Goal: Information Seeking & Learning: Learn about a topic

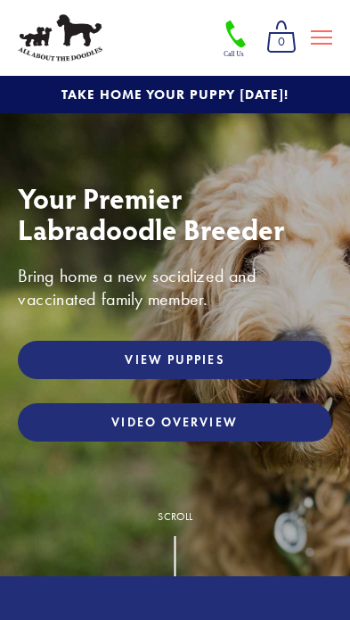
click at [325, 27] on button at bounding box center [322, 37] width 36 height 30
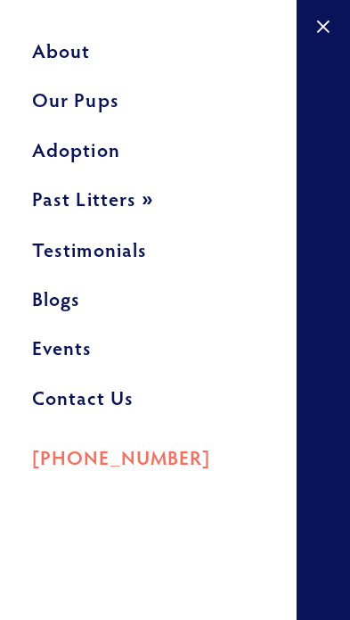
click at [119, 101] on link "Our Pups" at bounding box center [148, 105] width 233 height 49
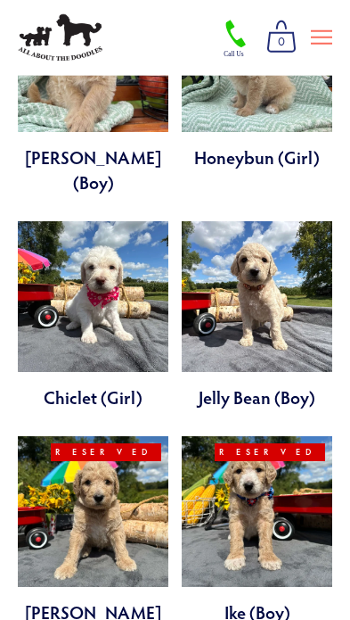
scroll to position [1258, 0]
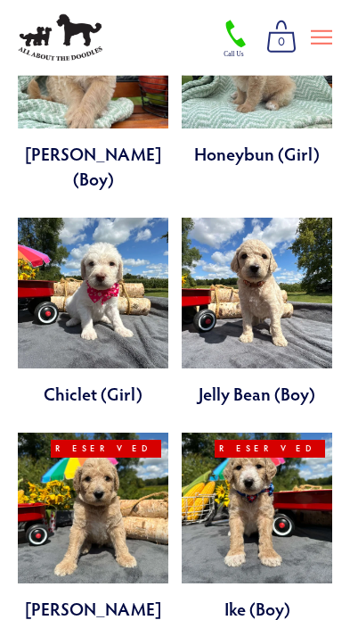
click at [313, 276] on link at bounding box center [257, 312] width 151 height 188
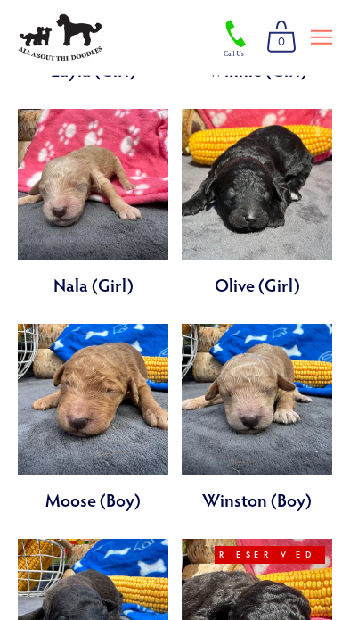
scroll to position [3821, 0]
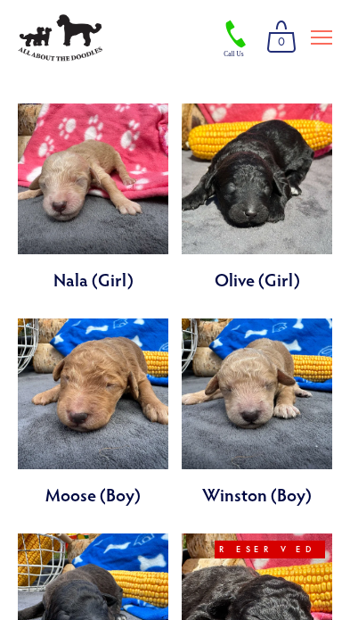
click at [49, 533] on link at bounding box center [93, 627] width 151 height 188
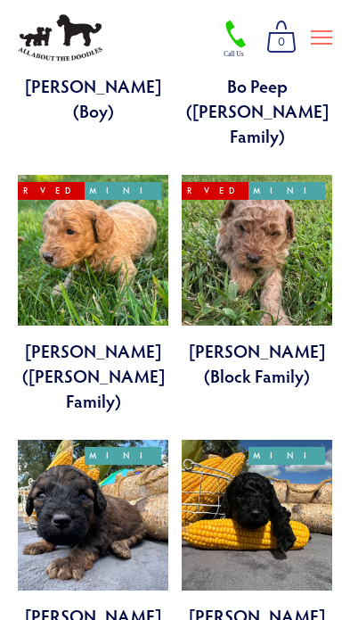
scroll to position [2521, 0]
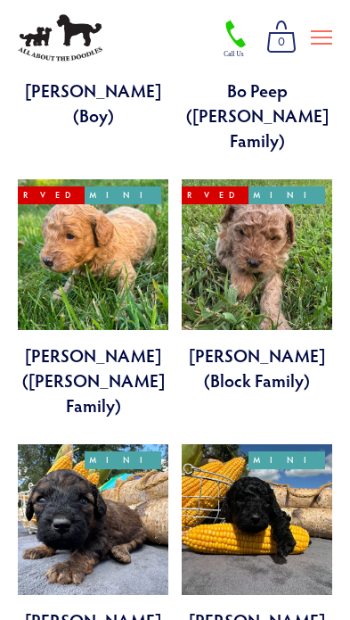
click at [29, 444] on link at bounding box center [93, 550] width 151 height 213
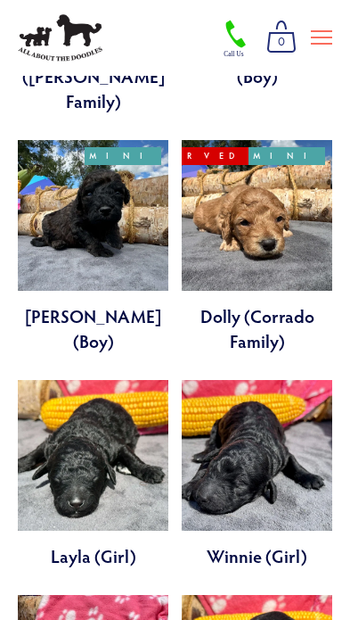
scroll to position [3350, 0]
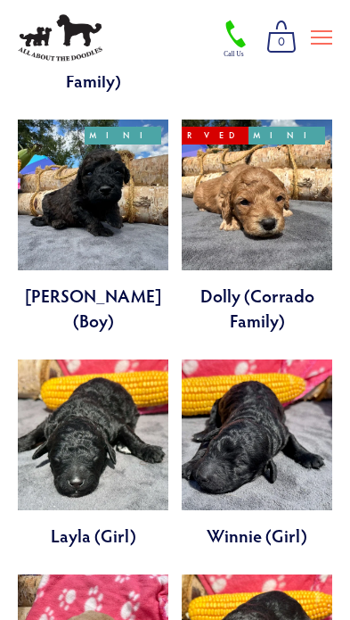
click at [44, 359] on link at bounding box center [93, 453] width 151 height 188
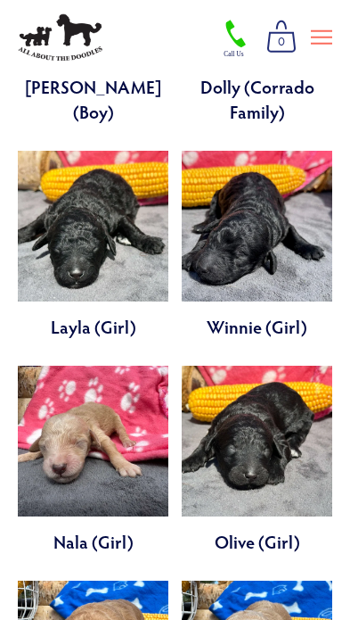
scroll to position [3561, 0]
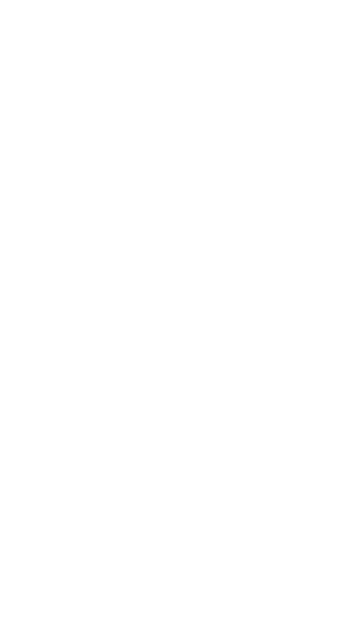
scroll to position [2617, 0]
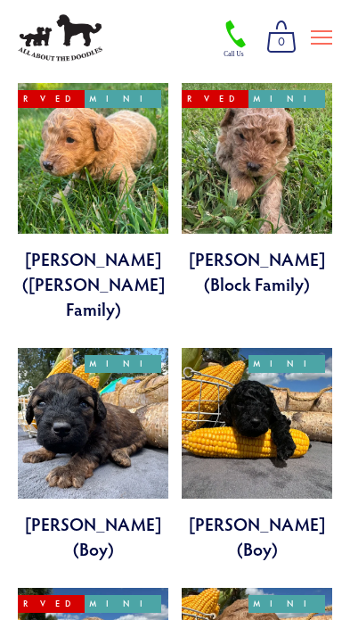
click at [47, 348] on link at bounding box center [93, 454] width 151 height 213
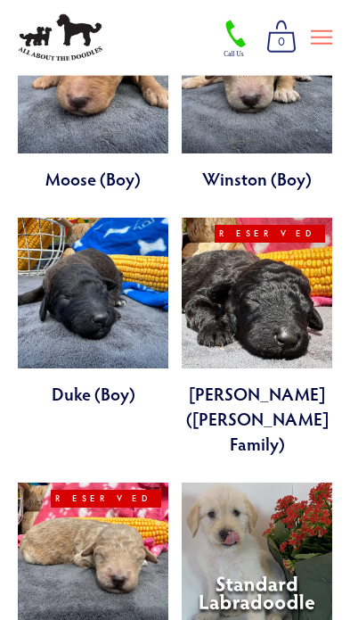
scroll to position [4137, 0]
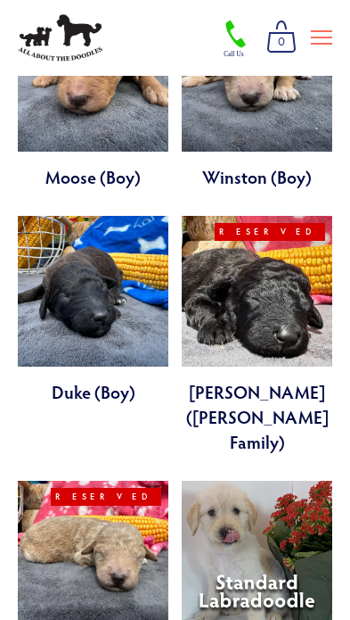
click at [230, 481] on link at bounding box center [257, 575] width 151 height 188
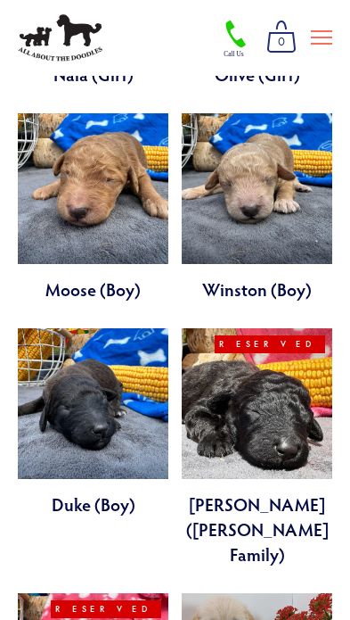
scroll to position [4395, 0]
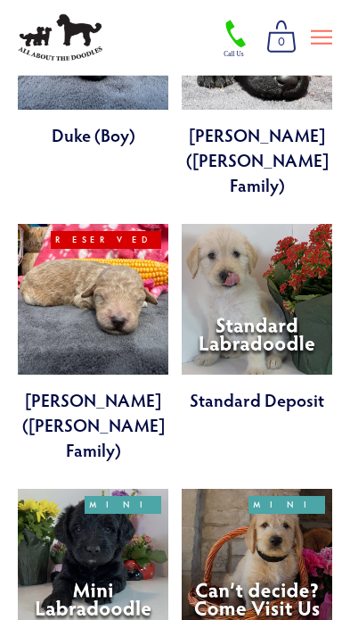
click at [207, 489] on link at bounding box center [257, 583] width 151 height 188
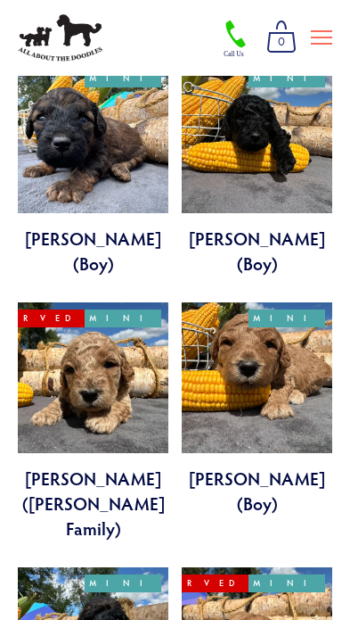
scroll to position [2846, 0]
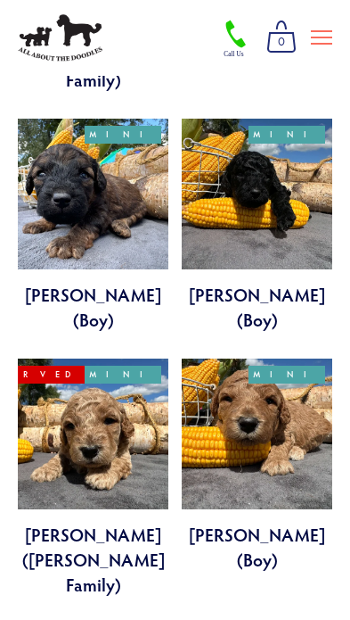
click at [36, 358] on link at bounding box center [93, 477] width 151 height 238
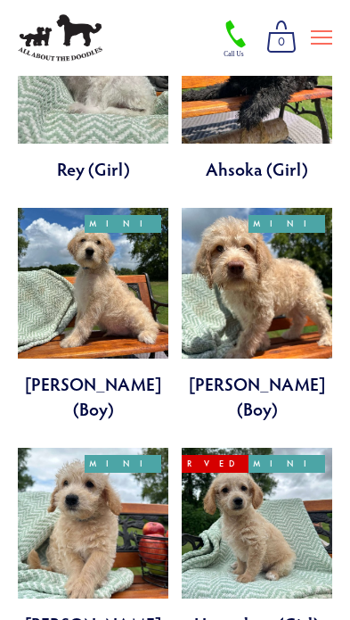
scroll to position [787, 0]
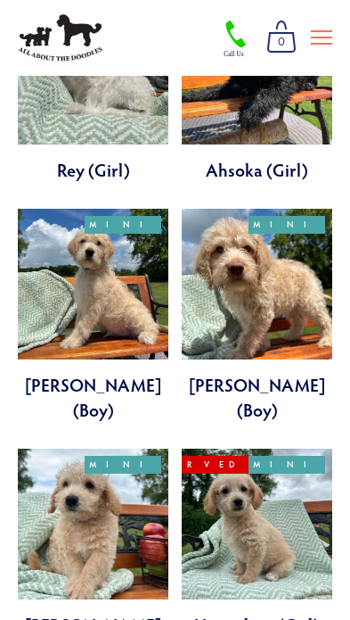
click at [58, 454] on link at bounding box center [93, 555] width 151 height 213
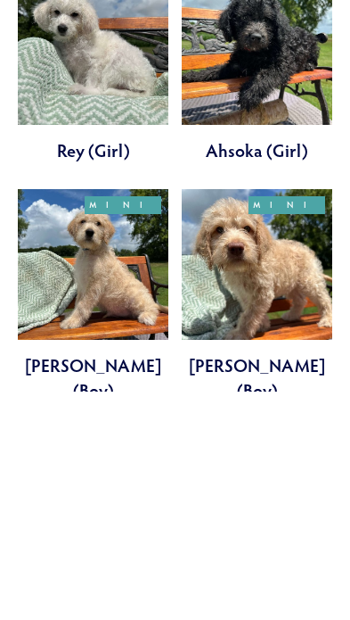
scroll to position [574, 0]
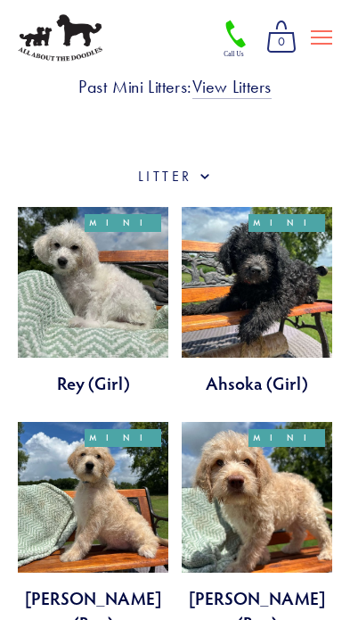
click at [231, 287] on link at bounding box center [257, 301] width 151 height 188
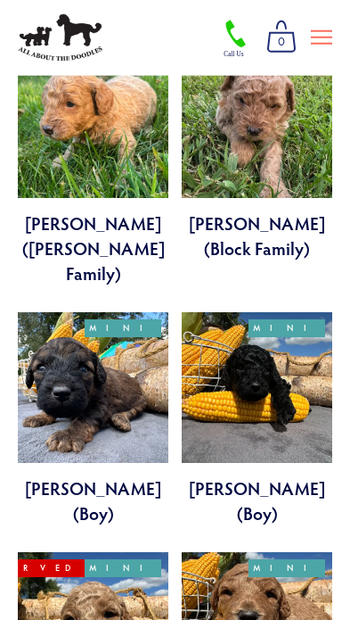
scroll to position [2654, 0]
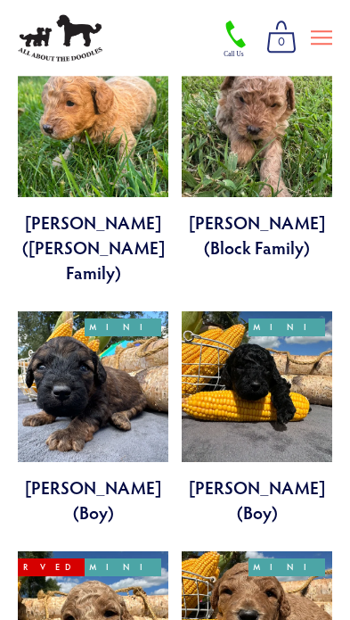
click at [50, 311] on link at bounding box center [93, 417] width 151 height 213
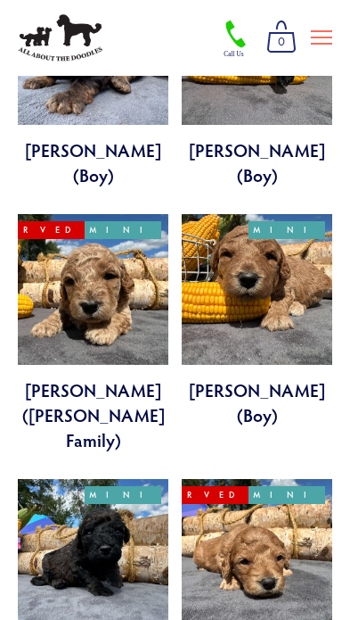
scroll to position [2999, 0]
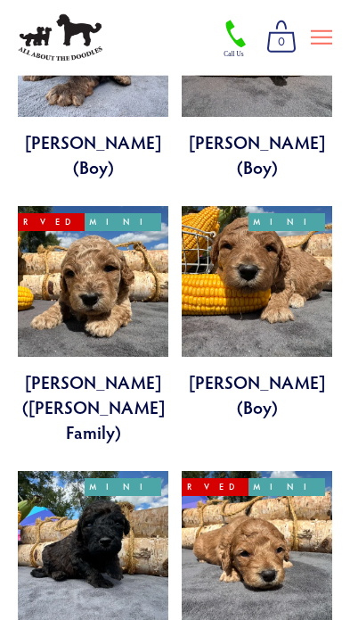
click at [26, 471] on link at bounding box center [93, 577] width 151 height 213
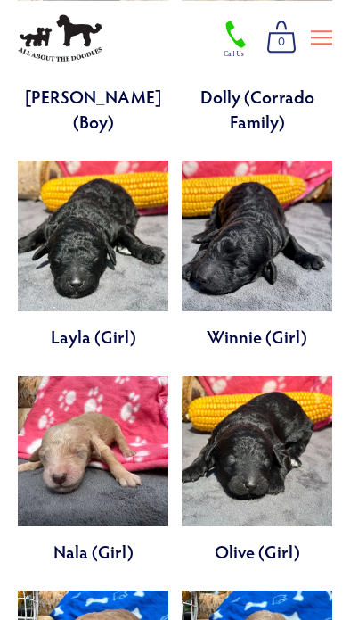
scroll to position [3563, 0]
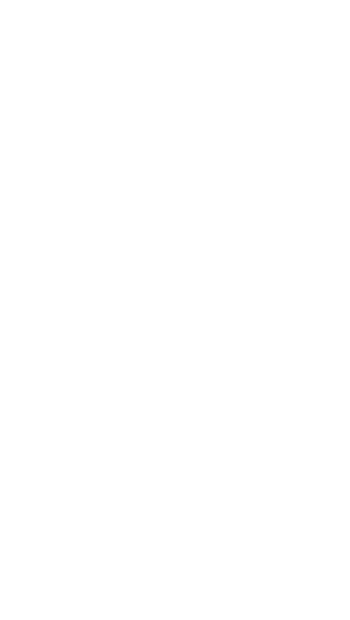
scroll to position [3226, 0]
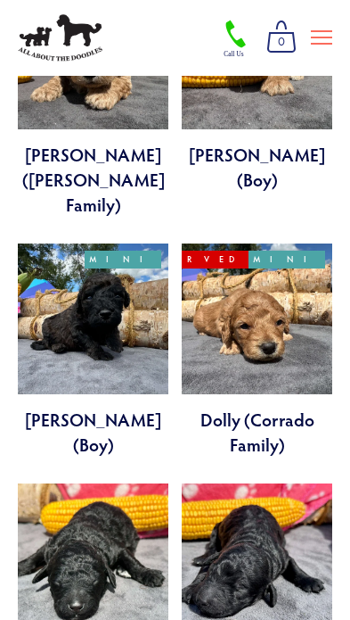
click at [211, 483] on link at bounding box center [257, 577] width 151 height 188
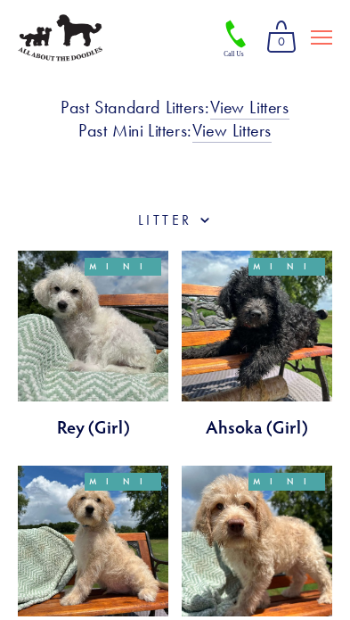
scroll to position [530, 0]
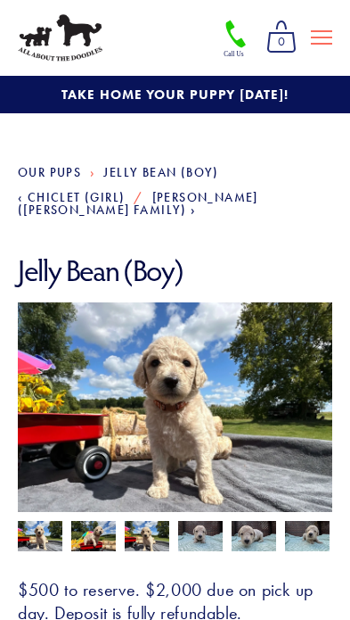
click at [144, 525] on img at bounding box center [147, 538] width 45 height 34
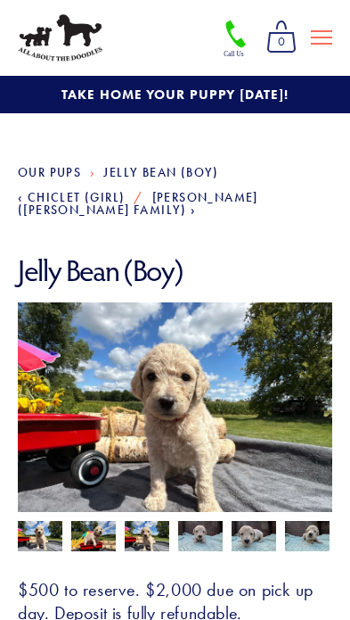
click at [81, 533] on img at bounding box center [93, 538] width 45 height 34
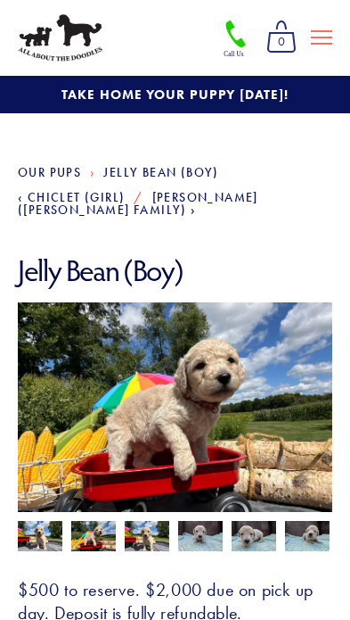
click at [251, 521] on img at bounding box center [254, 538] width 45 height 34
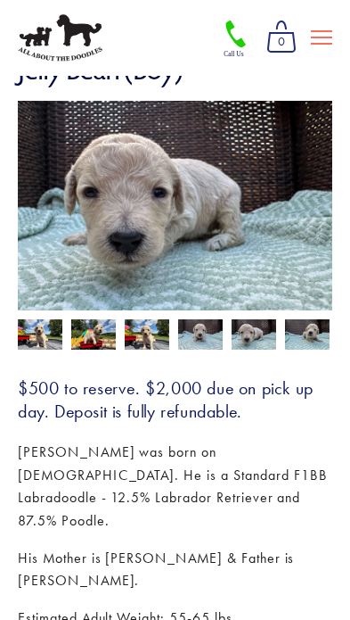
scroll to position [210, 0]
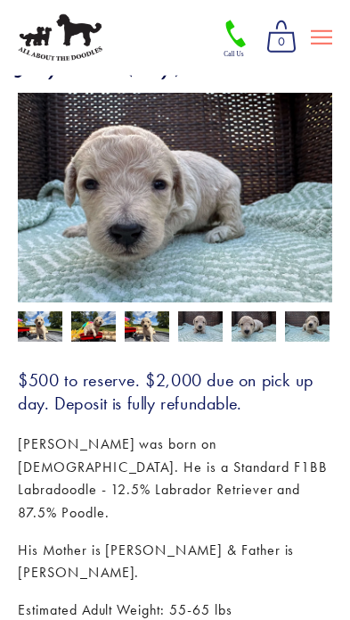
click at [29, 314] on img at bounding box center [40, 328] width 45 height 34
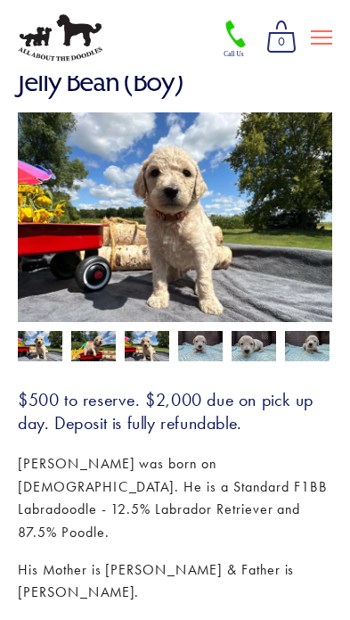
scroll to position [193, 0]
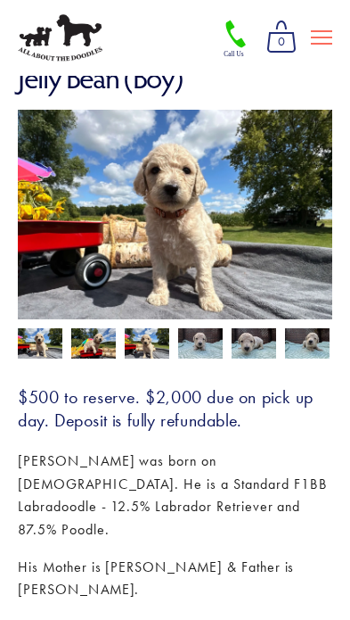
click at [30, 332] on img at bounding box center [40, 345] width 45 height 34
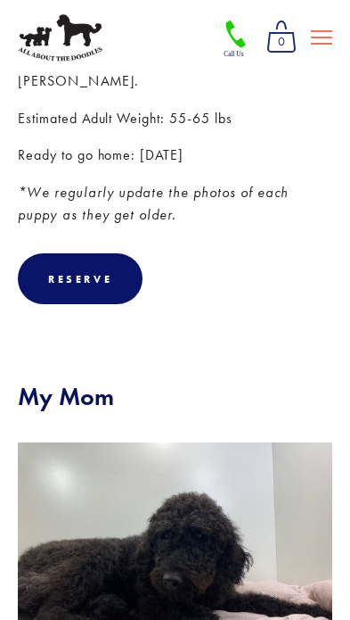
scroll to position [167, 0]
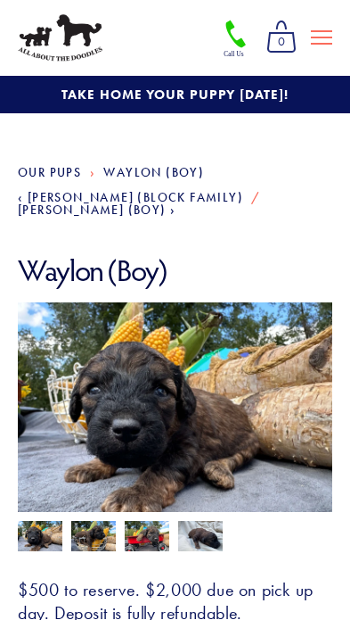
click at [95, 524] on img at bounding box center [93, 538] width 45 height 34
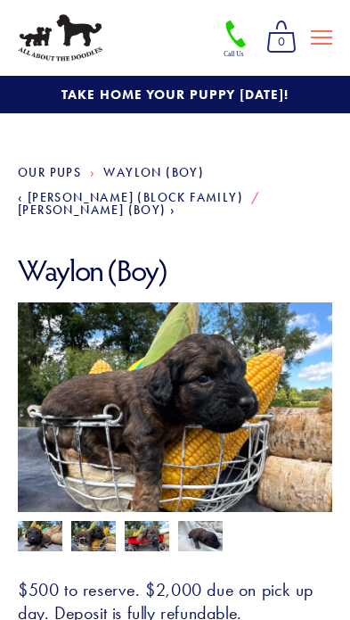
click at [206, 527] on img at bounding box center [200, 538] width 45 height 34
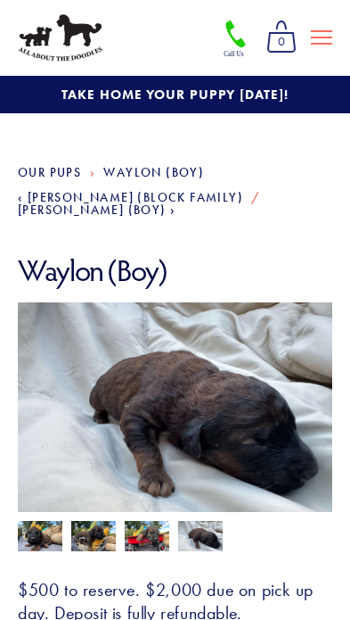
click at [42, 527] on img at bounding box center [40, 538] width 45 height 34
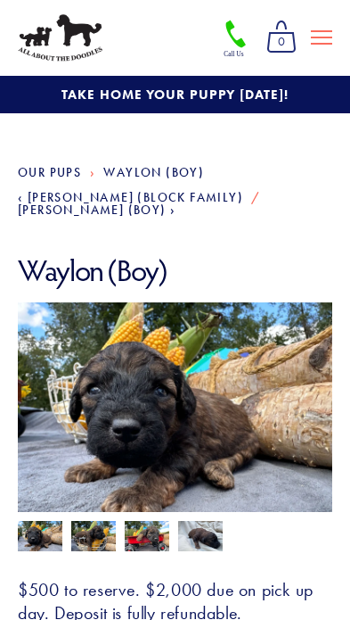
click at [83, 528] on img at bounding box center [93, 538] width 45 height 34
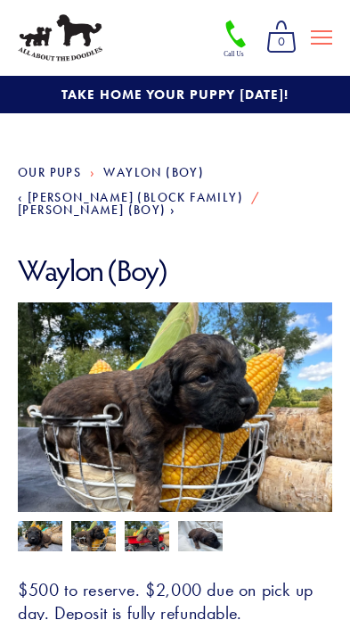
click at [155, 521] on img at bounding box center [147, 538] width 45 height 34
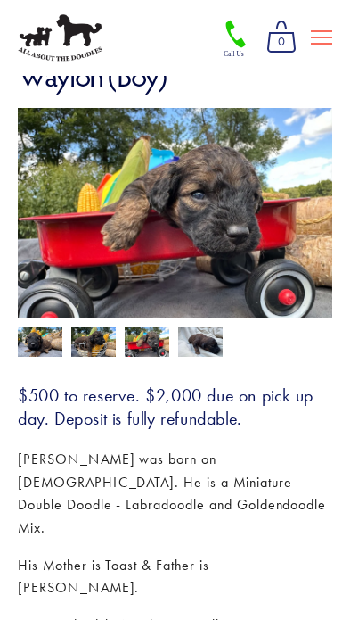
scroll to position [193, 0]
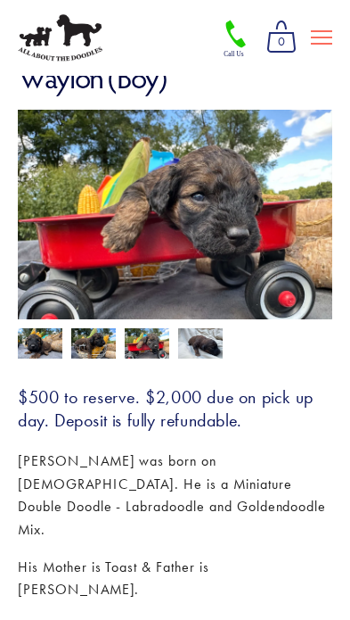
click at [202, 333] on img at bounding box center [200, 345] width 45 height 34
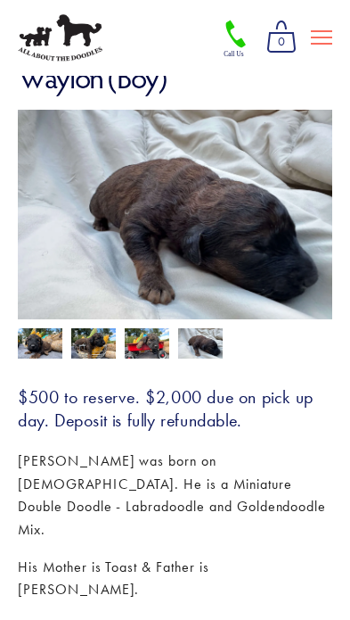
click at [145, 337] on img at bounding box center [147, 345] width 45 height 34
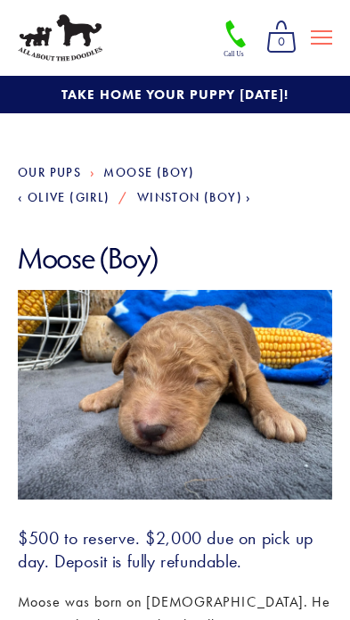
click at [47, 195] on span "Olive (Girl)" at bounding box center [69, 197] width 83 height 15
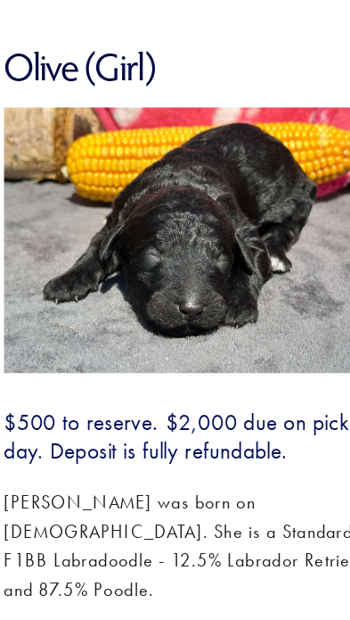
scroll to position [144, 0]
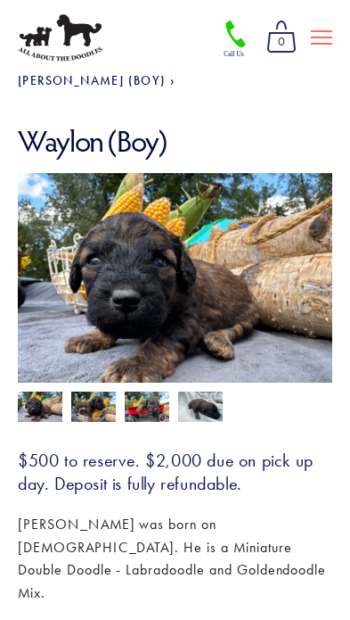
scroll to position [136, 0]
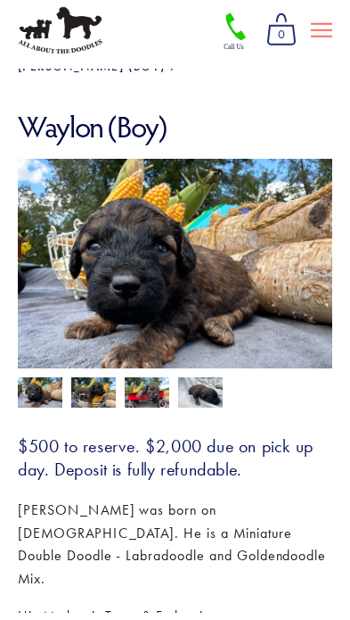
click at [93, 384] on img at bounding box center [93, 401] width 45 height 34
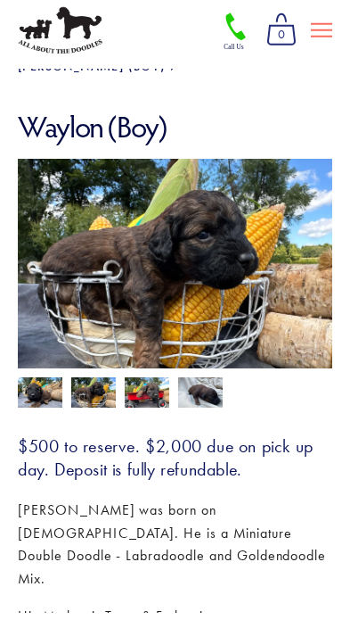
click at [130, 384] on img at bounding box center [147, 401] width 45 height 34
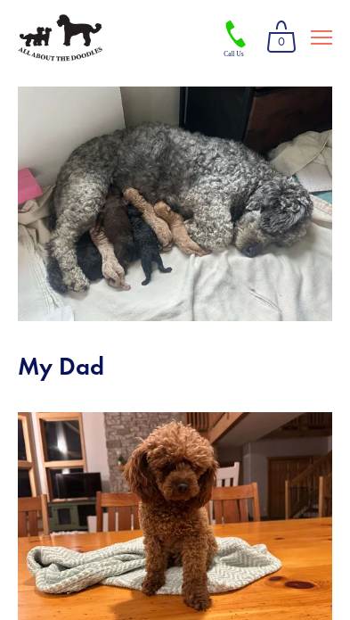
scroll to position [1063, 0]
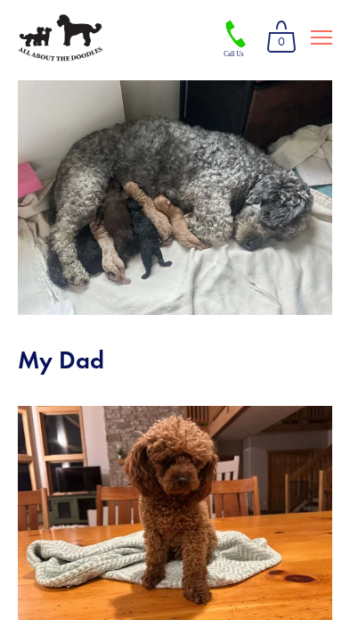
click at [331, 243] on img at bounding box center [175, 197] width 315 height 235
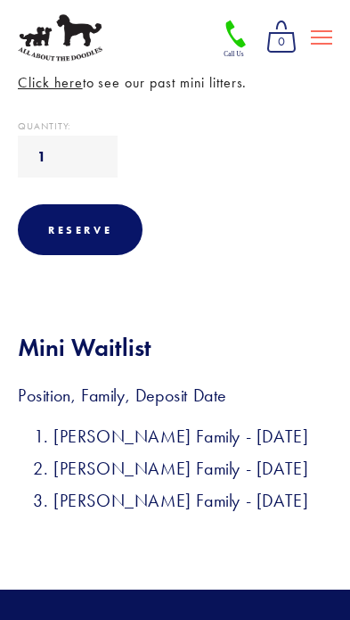
scroll to position [836, 0]
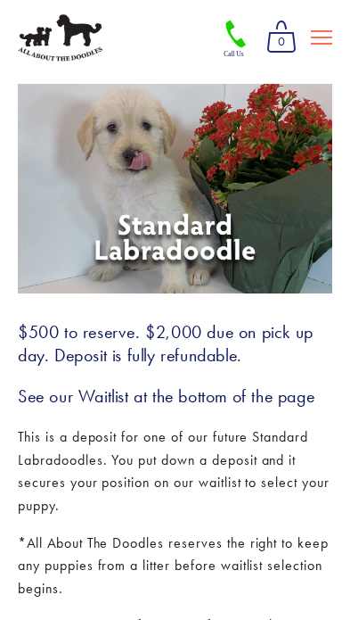
scroll to position [170, 0]
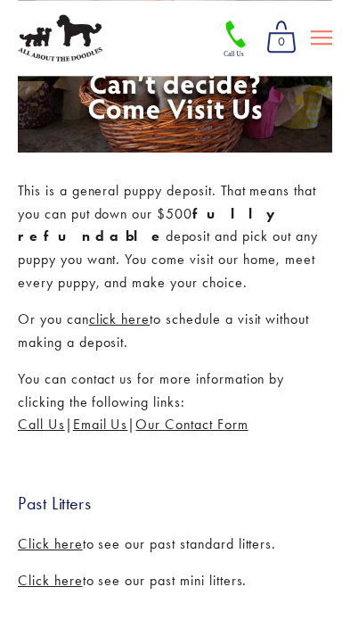
scroll to position [353, 0]
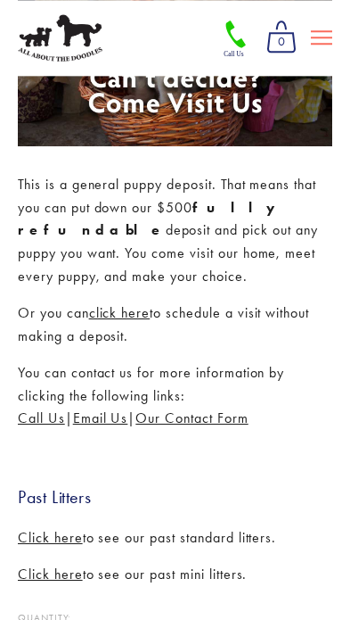
click at [125, 317] on span "click here" at bounding box center [120, 312] width 62 height 17
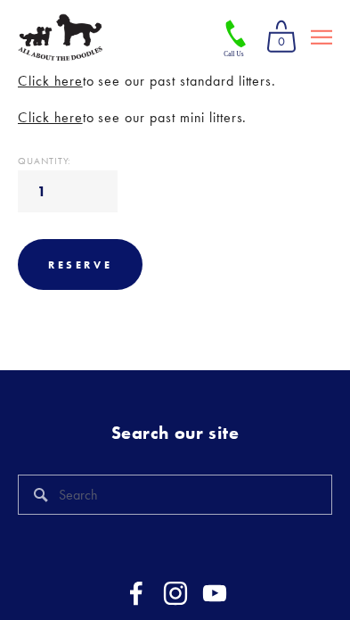
scroll to position [859, 0]
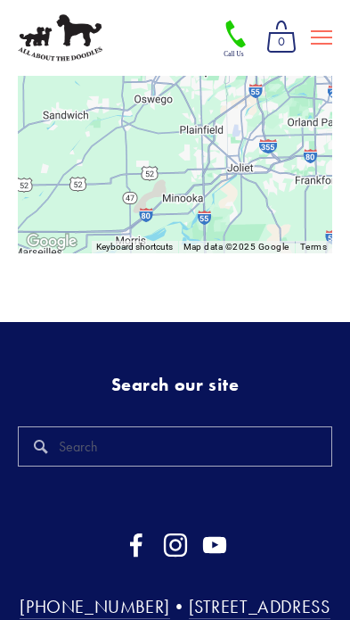
scroll to position [1471, 0]
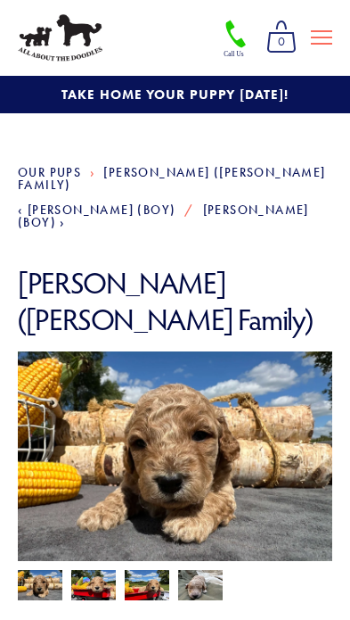
click at [84, 570] on img at bounding box center [93, 587] width 45 height 34
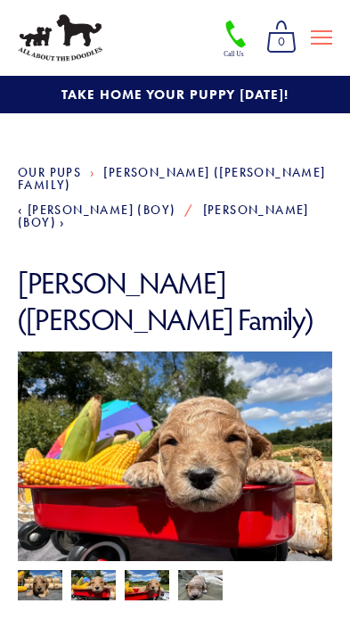
click at [137, 570] on img at bounding box center [147, 587] width 45 height 34
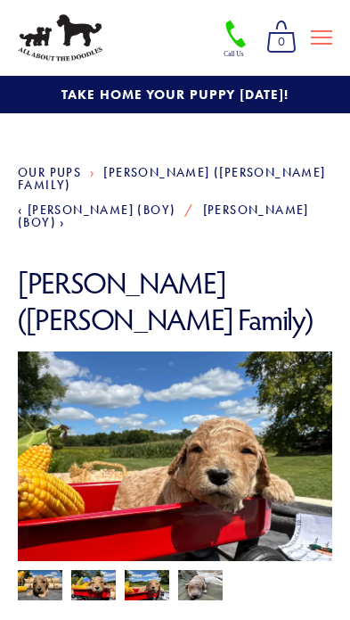
click at [202, 568] on img at bounding box center [200, 585] width 45 height 34
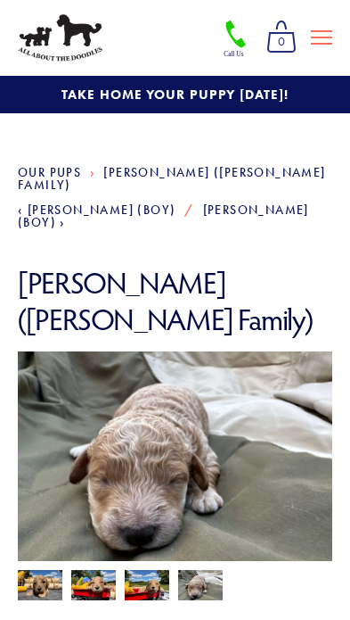
click at [197, 568] on img at bounding box center [200, 585] width 45 height 34
click at [132, 570] on img at bounding box center [147, 587] width 45 height 34
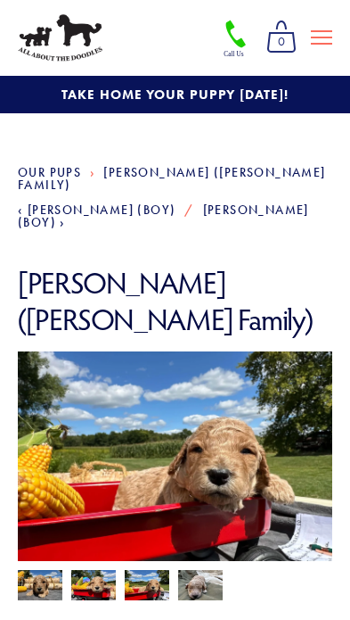
click at [34, 568] on img at bounding box center [40, 585] width 45 height 34
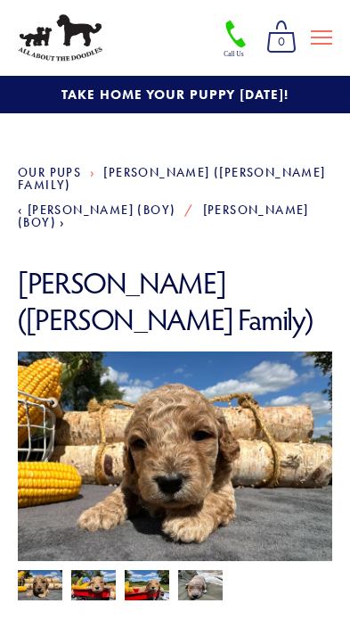
click at [80, 570] on img at bounding box center [93, 587] width 45 height 34
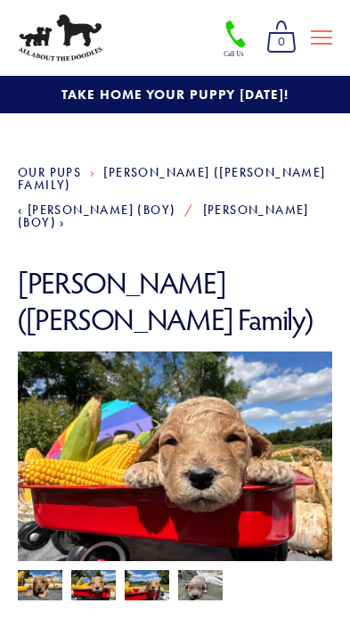
click at [50, 568] on img at bounding box center [40, 585] width 45 height 34
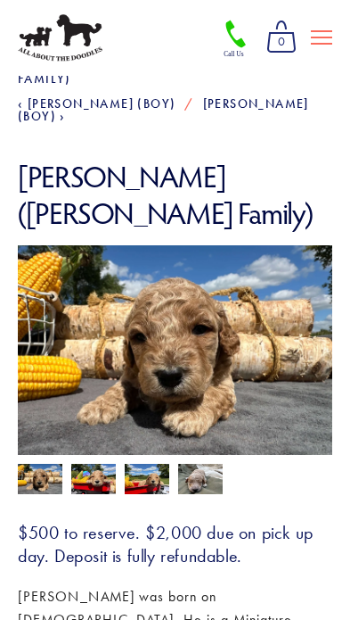
scroll to position [109, 0]
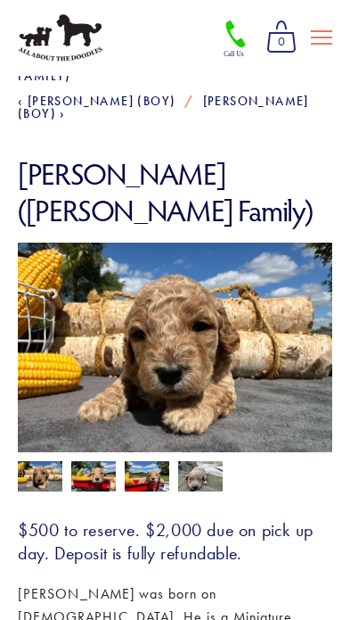
click at [34, 459] on img at bounding box center [40, 476] width 45 height 34
click at [83, 461] on img at bounding box center [93, 478] width 45 height 34
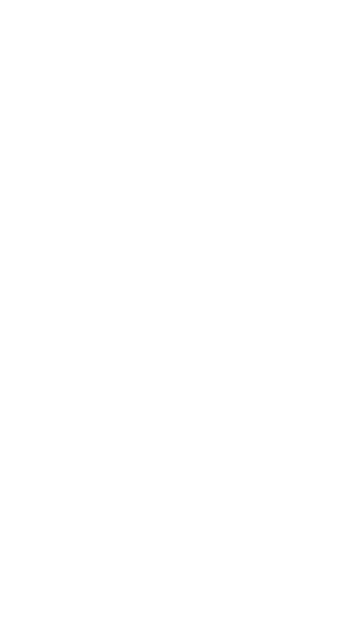
scroll to position [169, 0]
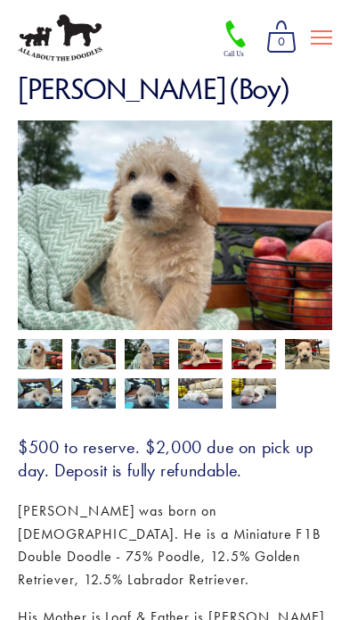
click at [91, 358] on img at bounding box center [93, 354] width 45 height 34
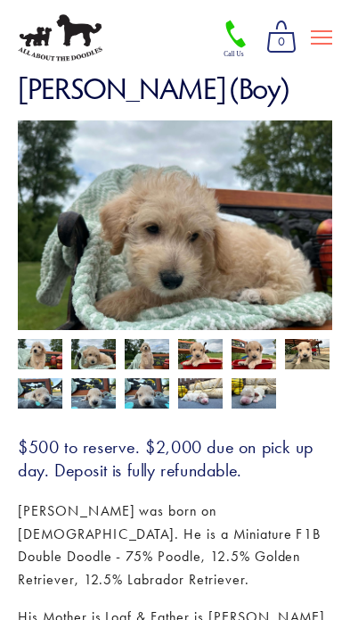
click at [100, 388] on img at bounding box center [93, 393] width 45 height 34
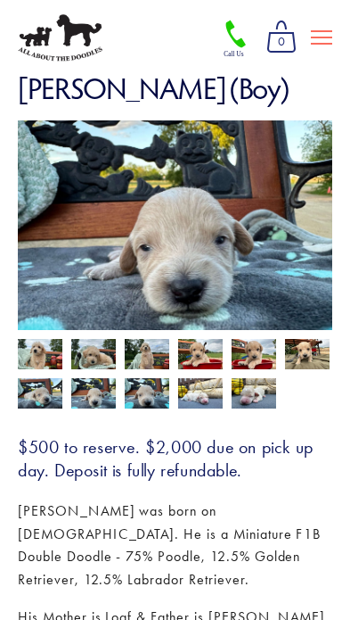
click at [134, 355] on img at bounding box center [147, 356] width 45 height 34
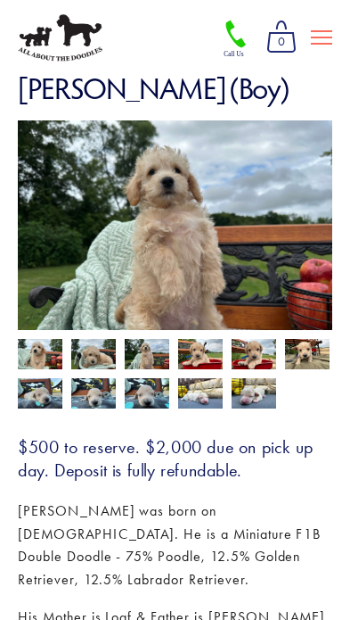
click at [94, 352] on img at bounding box center [93, 354] width 45 height 34
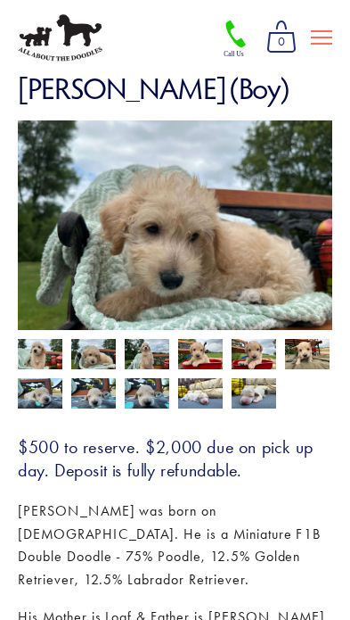
click at [204, 350] on img at bounding box center [200, 356] width 45 height 34
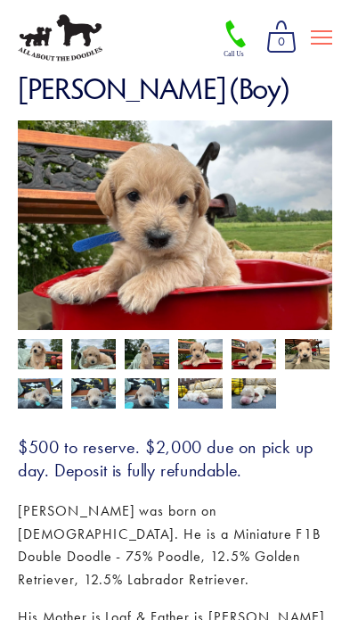
click at [243, 351] on img at bounding box center [254, 356] width 45 height 34
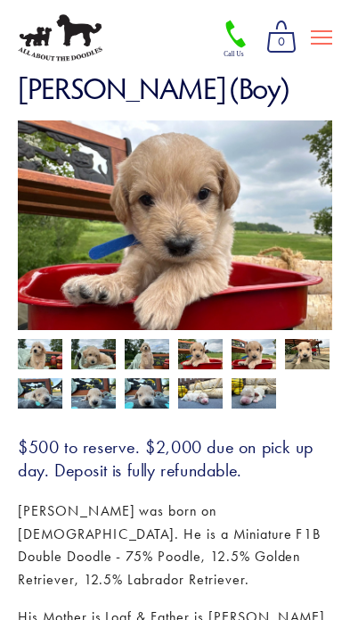
click at [301, 347] on img at bounding box center [307, 356] width 45 height 34
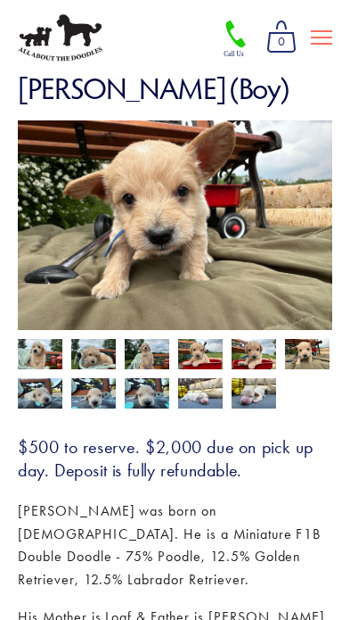
click at [126, 389] on img at bounding box center [147, 393] width 45 height 34
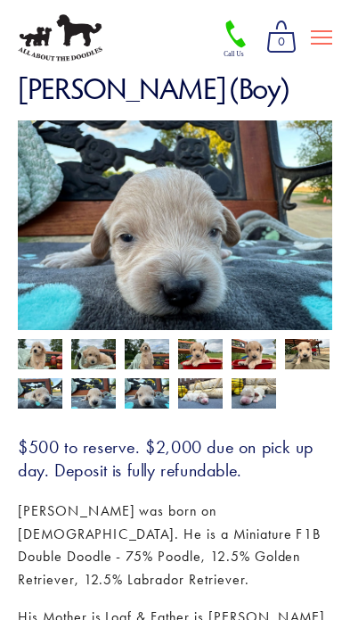
click at [85, 358] on img at bounding box center [93, 354] width 45 height 34
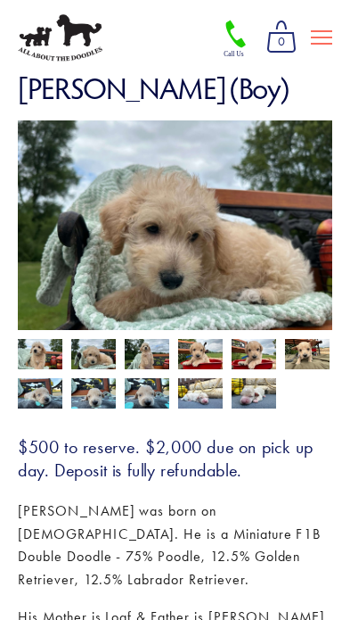
click at [37, 359] on img at bounding box center [40, 356] width 45 height 34
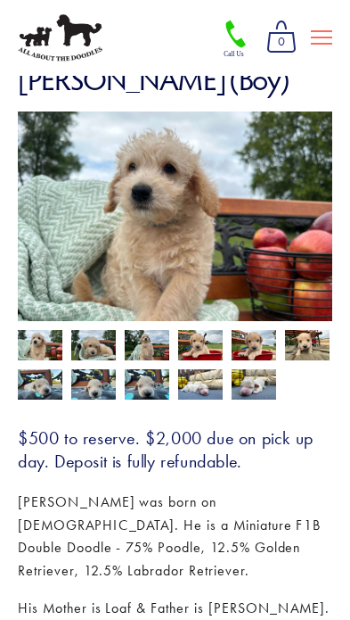
scroll to position [177, 0]
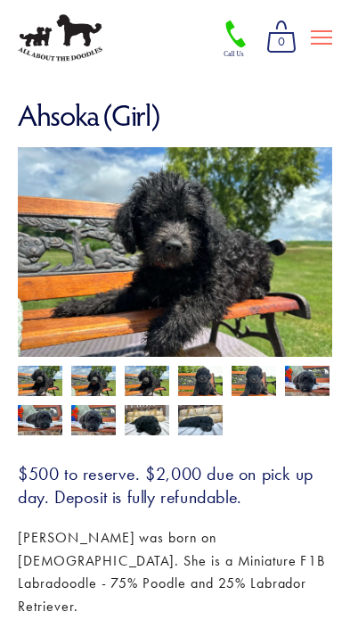
scroll to position [140, 0]
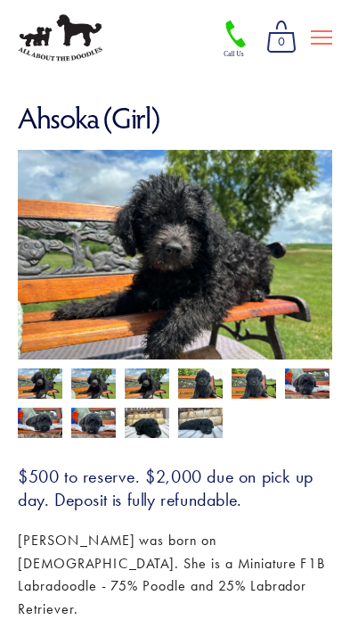
click at [95, 376] on img at bounding box center [93, 385] width 45 height 34
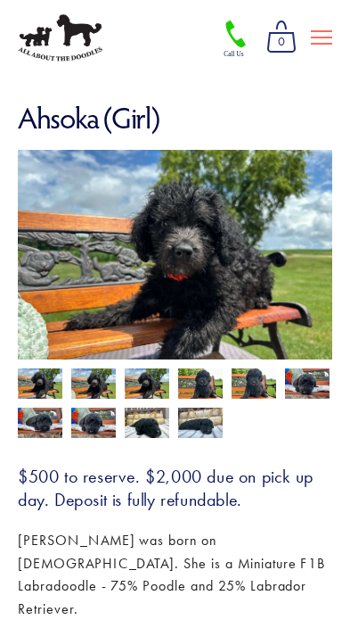
click at [141, 383] on img at bounding box center [147, 385] width 45 height 34
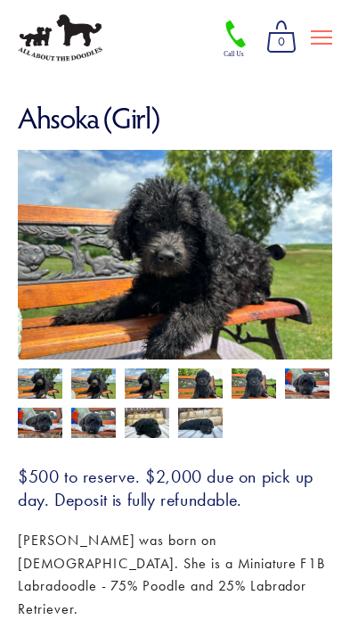
click at [193, 382] on img at bounding box center [200, 385] width 45 height 34
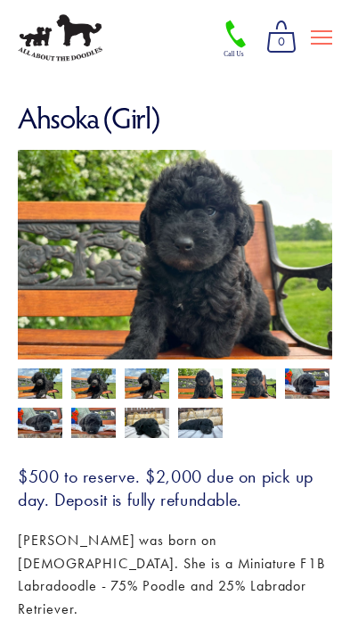
click at [31, 375] on img at bounding box center [40, 385] width 45 height 34
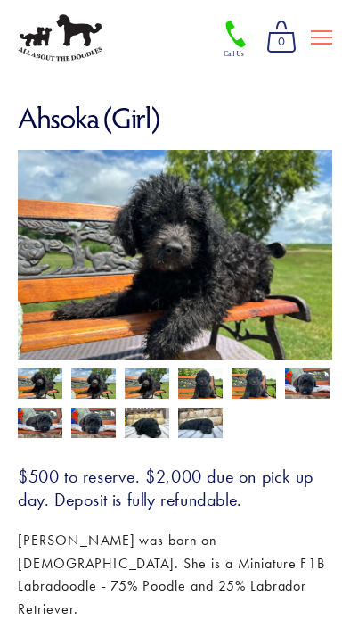
click at [36, 417] on img at bounding box center [40, 423] width 45 height 34
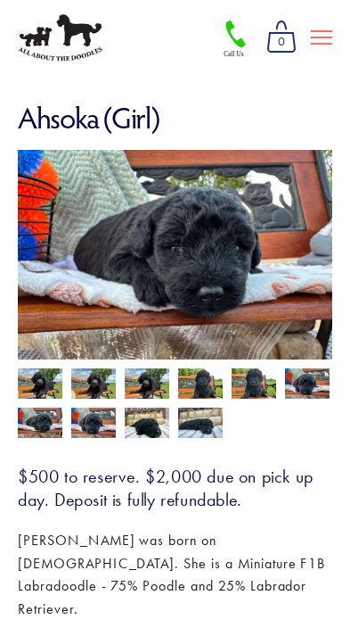
click at [193, 385] on img at bounding box center [200, 385] width 45 height 34
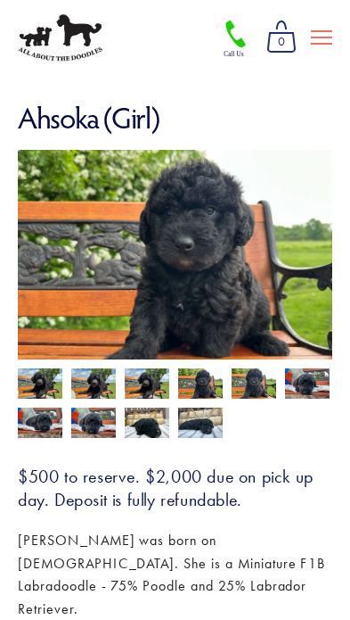
click at [82, 383] on img at bounding box center [93, 385] width 45 height 34
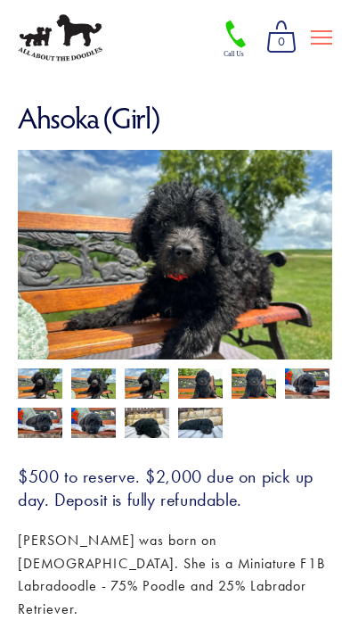
click at [40, 380] on img at bounding box center [40, 385] width 45 height 34
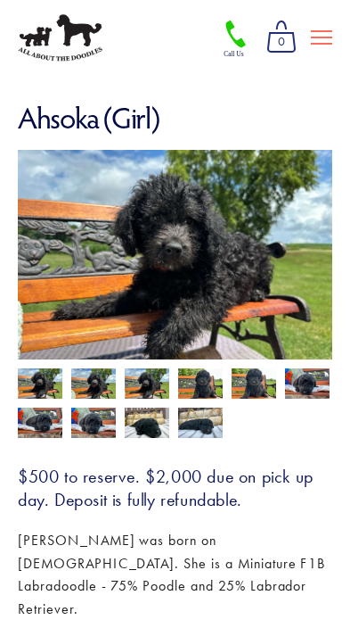
click at [141, 382] on img at bounding box center [147, 385] width 45 height 34
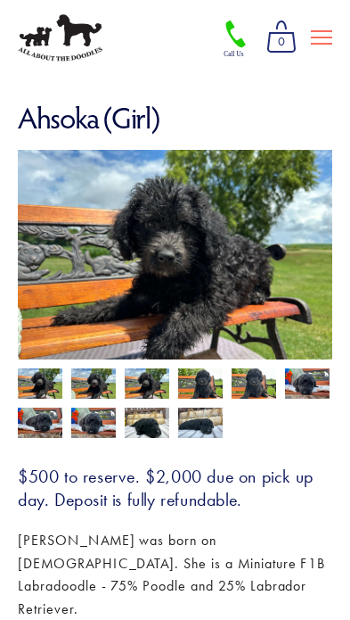
click at [306, 376] on img at bounding box center [307, 383] width 45 height 34
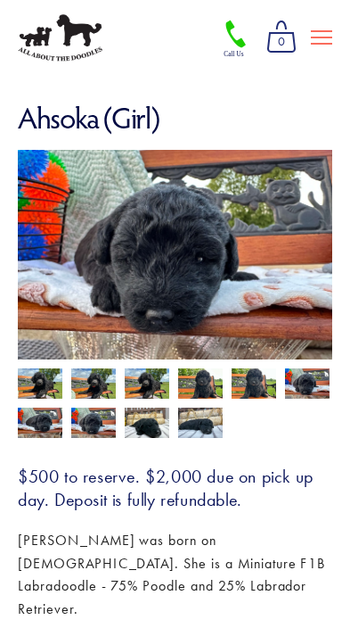
click at [167, 408] on img at bounding box center [147, 423] width 45 height 34
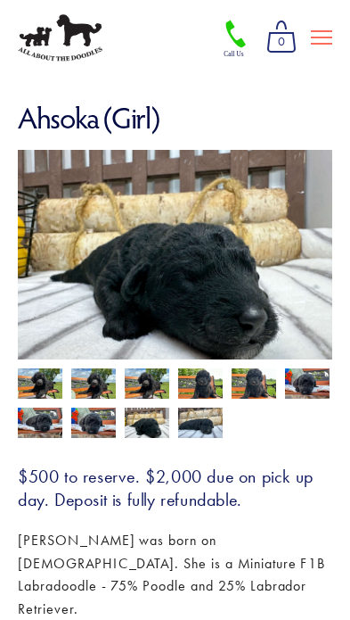
click at [127, 412] on img at bounding box center [147, 423] width 45 height 34
click at [152, 418] on img at bounding box center [147, 423] width 45 height 34
click at [85, 421] on img at bounding box center [93, 423] width 45 height 34
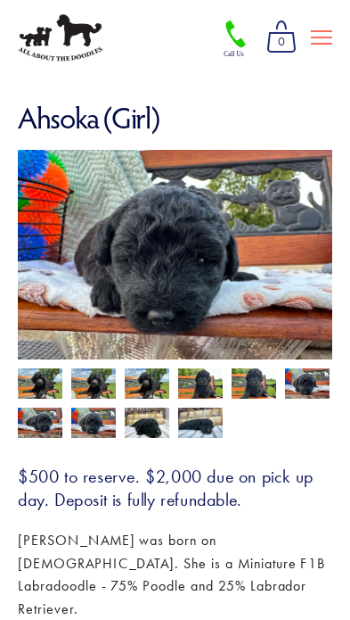
click at [49, 416] on img at bounding box center [40, 423] width 45 height 34
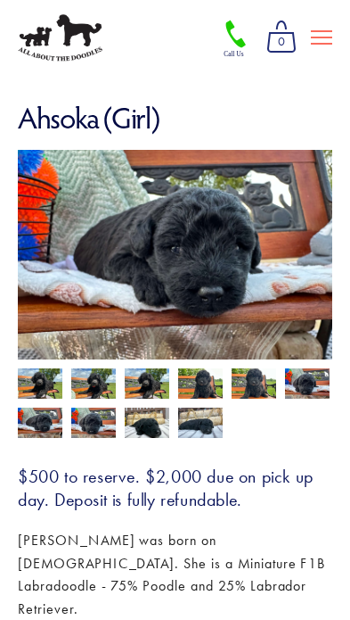
click at [259, 377] on img at bounding box center [254, 385] width 45 height 34
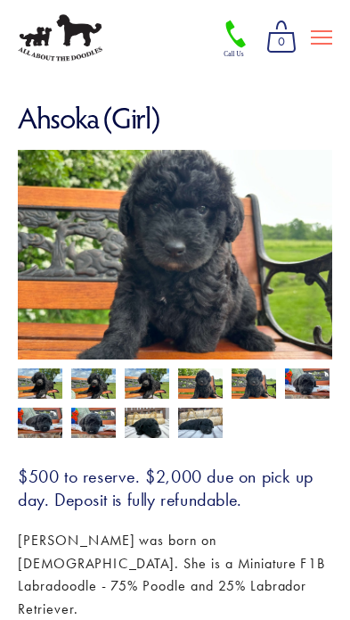
click at [80, 388] on img at bounding box center [93, 385] width 45 height 34
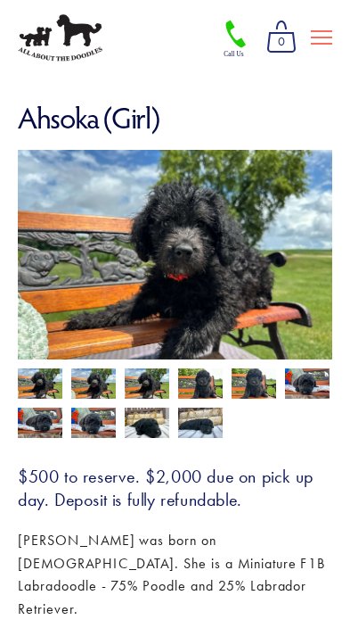
click at [100, 378] on img at bounding box center [93, 385] width 45 height 34
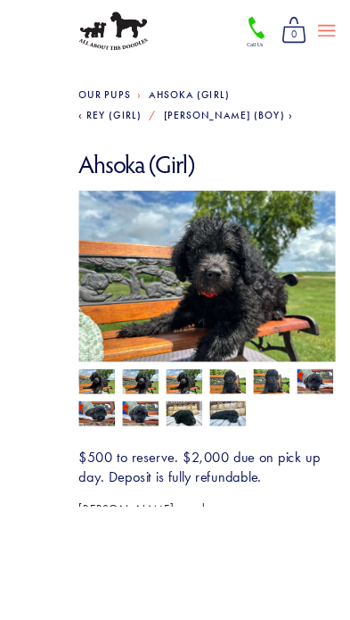
scroll to position [193, 0]
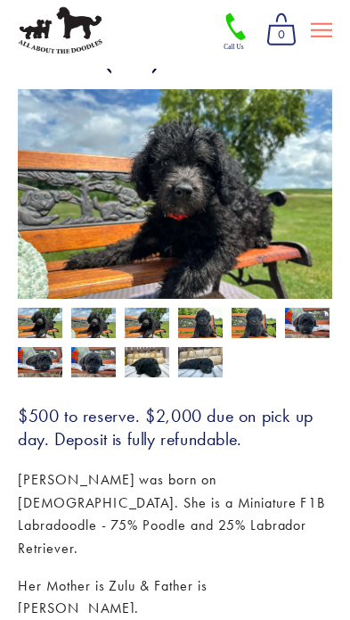
click at [201, 315] on img at bounding box center [200, 332] width 45 height 34
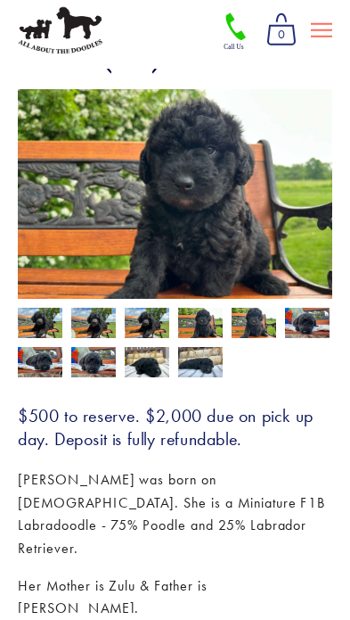
click at [210, 318] on img at bounding box center [200, 332] width 45 height 34
click at [253, 323] on img at bounding box center [254, 332] width 45 height 34
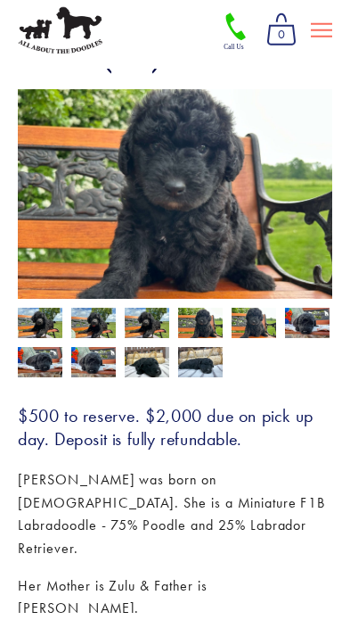
click at [309, 324] on img at bounding box center [307, 330] width 45 height 34
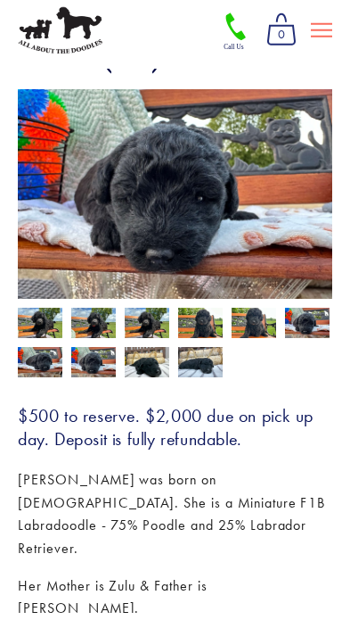
click at [202, 359] on img at bounding box center [200, 369] width 45 height 34
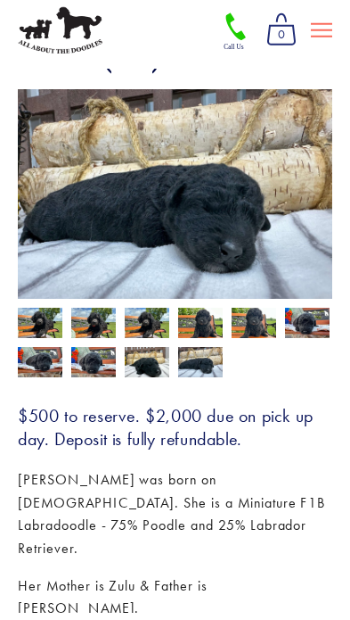
click at [152, 365] on img at bounding box center [147, 369] width 45 height 34
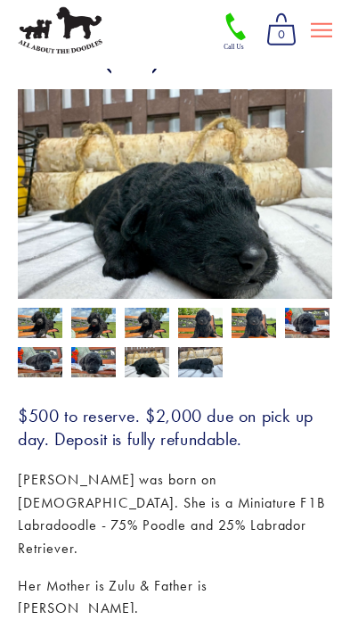
click at [90, 359] on img at bounding box center [93, 369] width 45 height 34
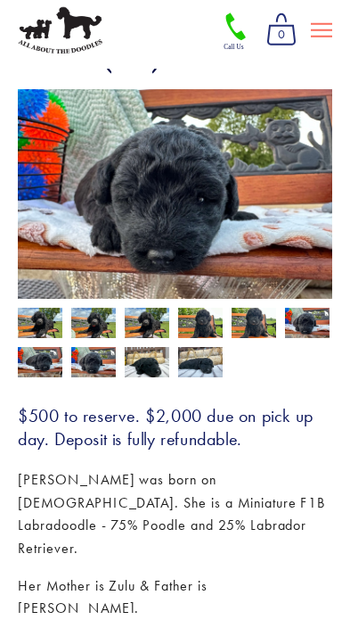
click at [43, 366] on img at bounding box center [40, 369] width 45 height 34
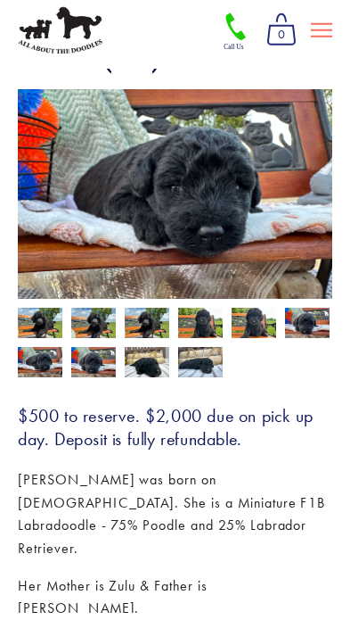
click at [36, 322] on img at bounding box center [40, 332] width 45 height 34
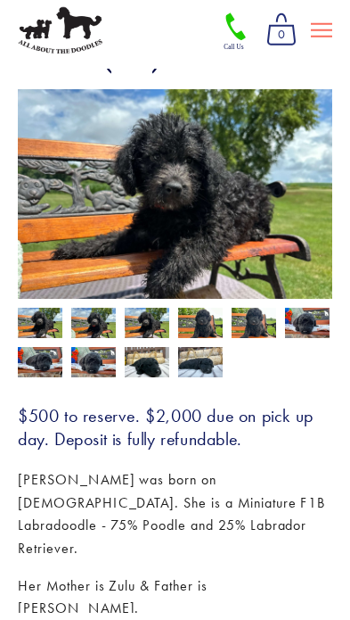
click at [196, 359] on img at bounding box center [200, 369] width 45 height 34
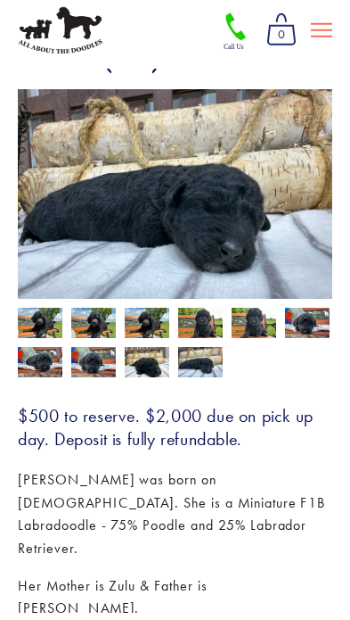
click at [39, 319] on img at bounding box center [40, 332] width 45 height 34
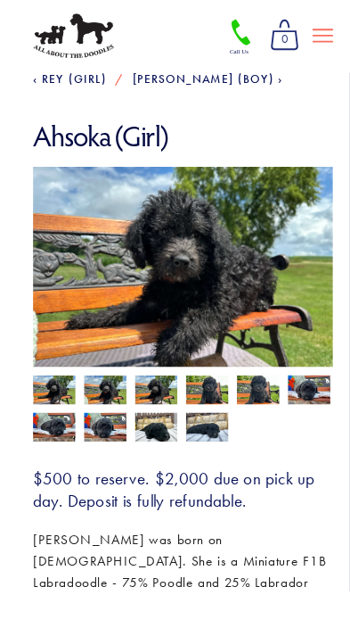
scroll to position [145, 0]
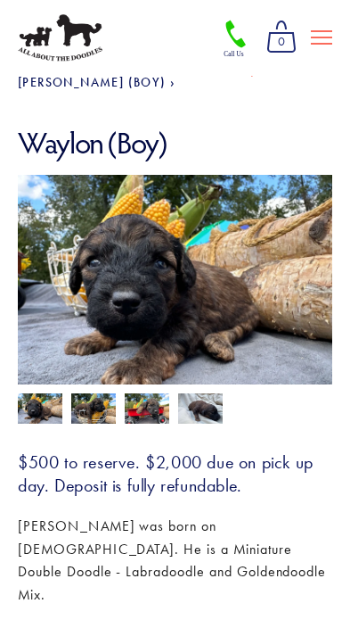
scroll to position [128, 0]
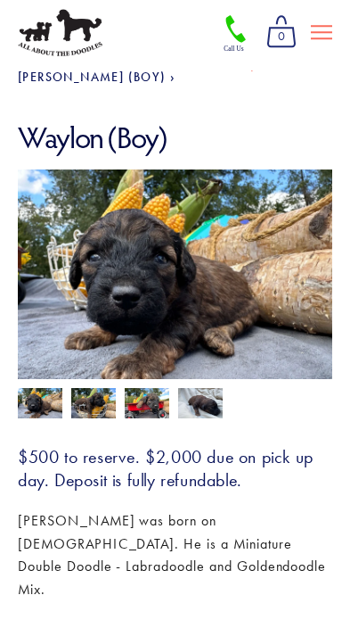
click at [75, 393] on img at bounding box center [93, 410] width 45 height 34
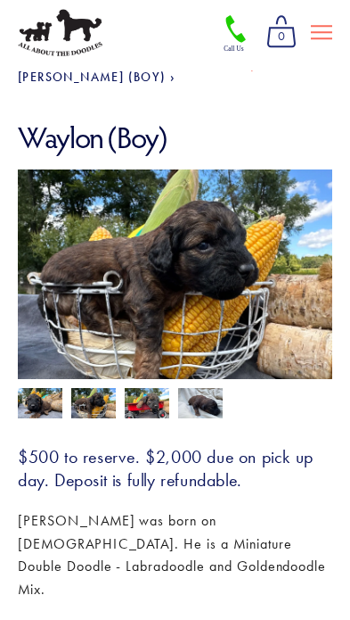
click at [144, 394] on img at bounding box center [147, 410] width 45 height 34
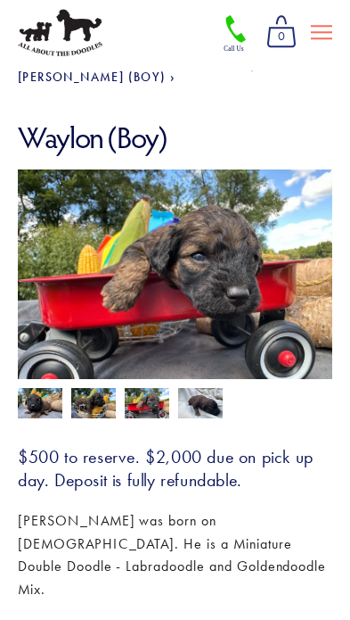
click at [191, 393] on img at bounding box center [200, 410] width 45 height 34
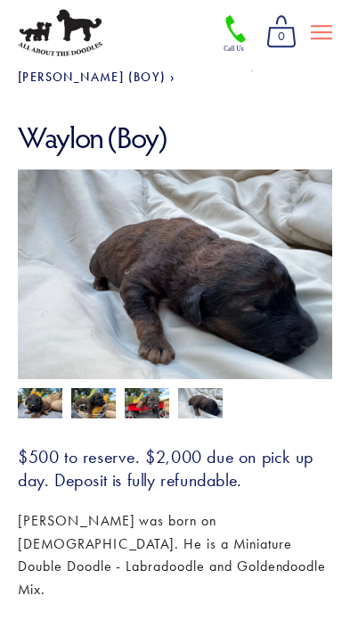
click at [32, 393] on img at bounding box center [40, 410] width 45 height 34
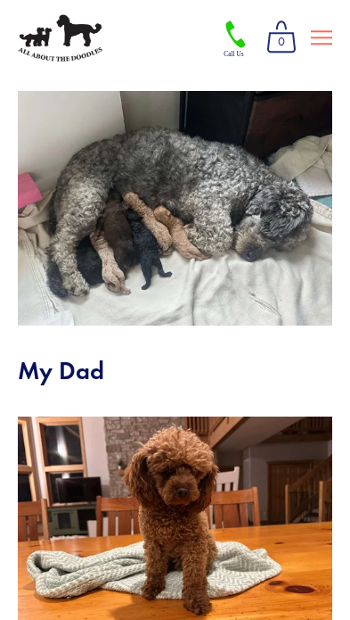
scroll to position [1053, 0]
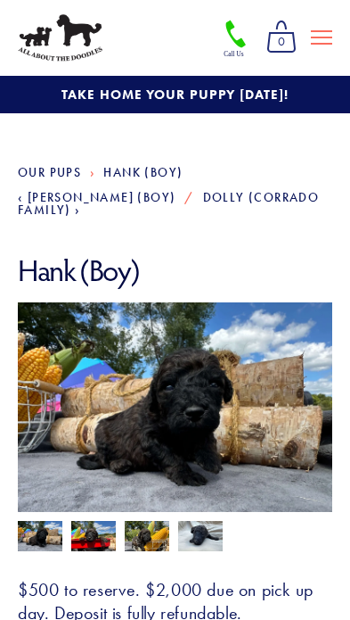
click at [86, 521] on img at bounding box center [93, 538] width 45 height 34
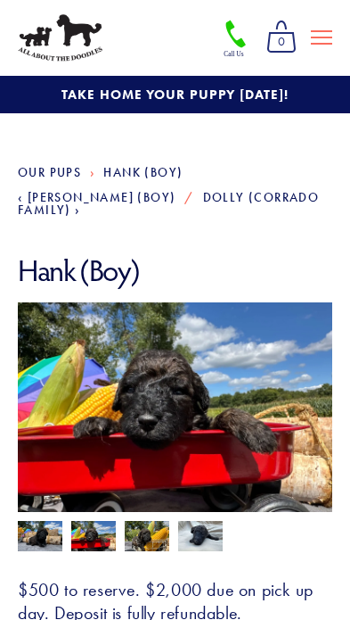
click at [134, 534] on img at bounding box center [147, 536] width 45 height 34
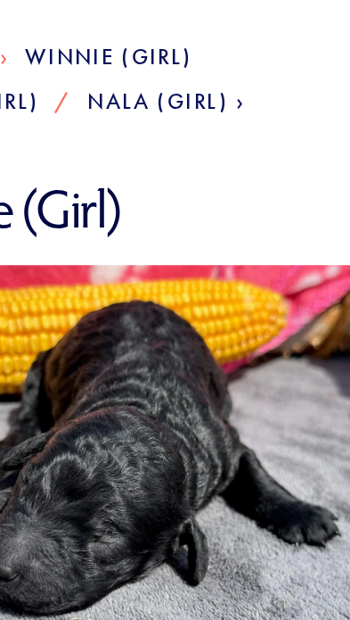
scroll to position [27, 0]
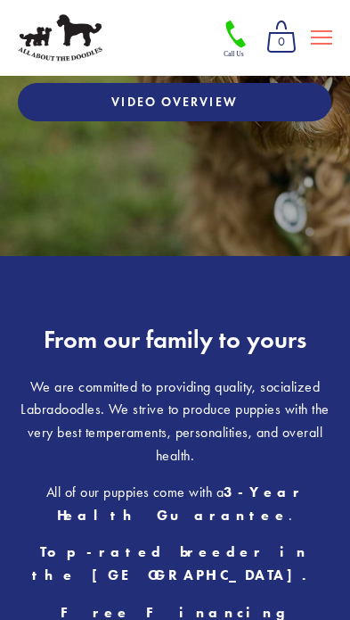
scroll to position [62, 0]
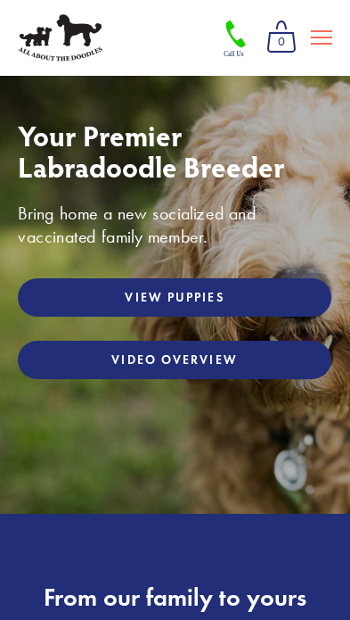
click at [77, 345] on link "Video Overview" at bounding box center [175, 360] width 314 height 38
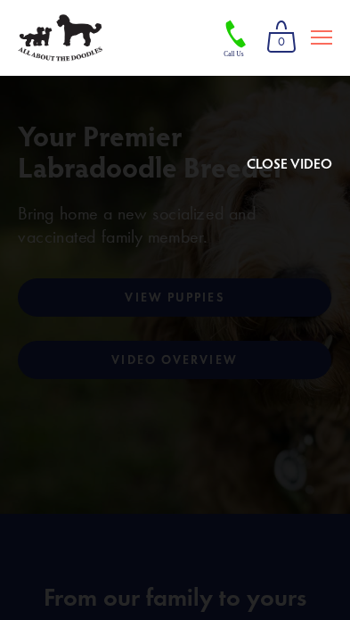
click at [49, 436] on div at bounding box center [175, 310] width 315 height 516
click at [39, 207] on div at bounding box center [175, 310] width 315 height 516
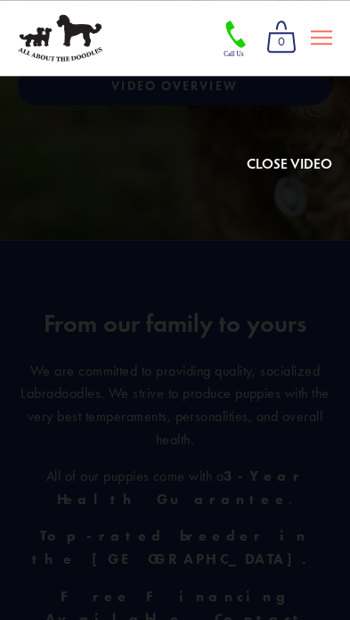
scroll to position [347, 0]
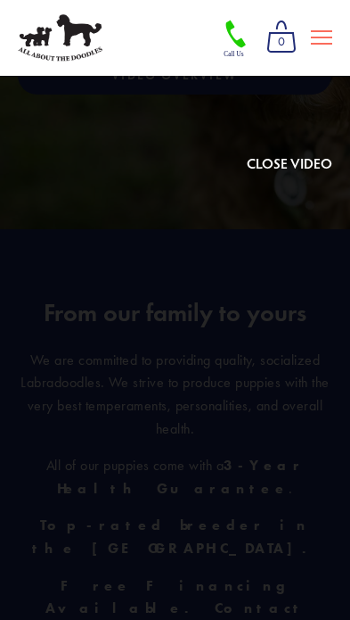
click at [289, 158] on button at bounding box center [290, 96] width 86 height 157
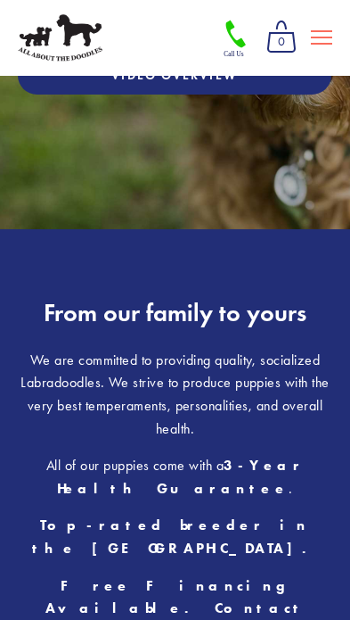
click at [295, 151] on div at bounding box center [175, 143] width 345 height 66
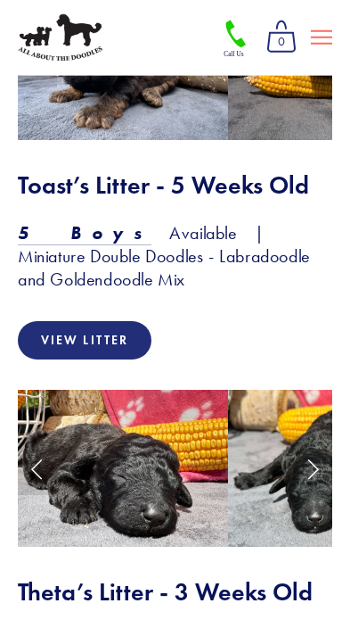
scroll to position [3134, 0]
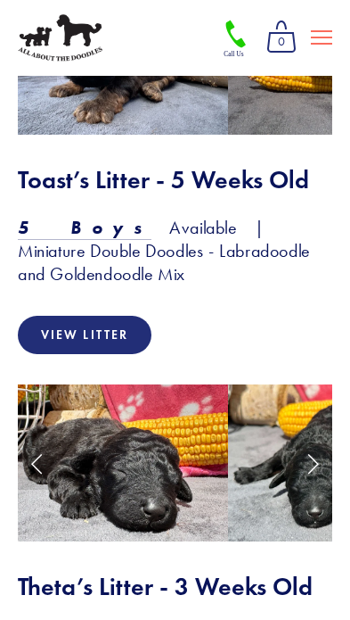
click at [29, 436] on link "Previous Slide" at bounding box center [37, 463] width 39 height 54
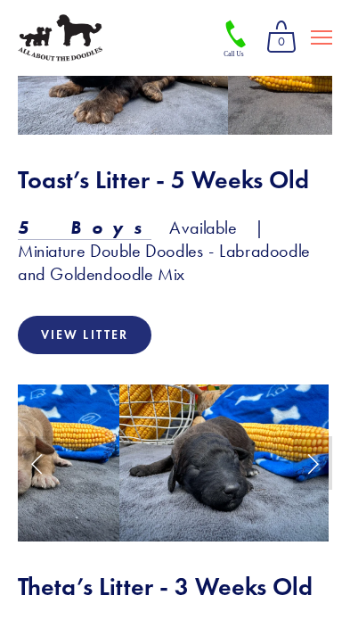
click at [27, 436] on link "Previous Slide" at bounding box center [37, 463] width 39 height 54
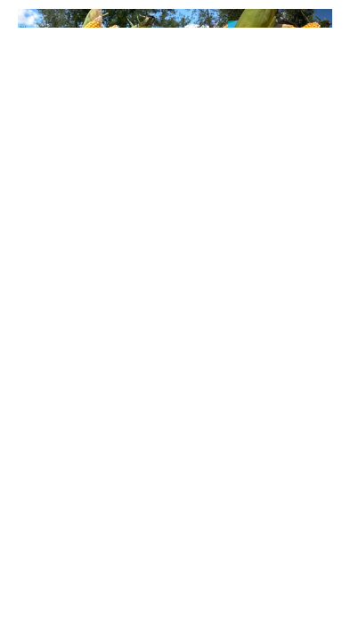
scroll to position [2507, 0]
